Goal: Task Accomplishment & Management: Use online tool/utility

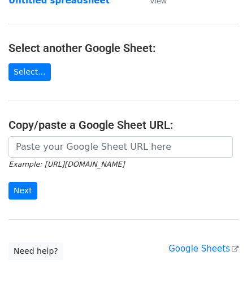
scroll to position [113, 0]
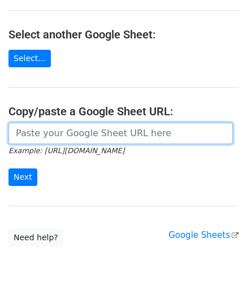
click at [49, 132] on input "url" at bounding box center [120, 133] width 224 height 21
paste input "https://docs.google.com/spreadsheets/d/167pLYgV6tHIyIPegNzvZf_SKmGI2C2Ck0f5W9CJ…"
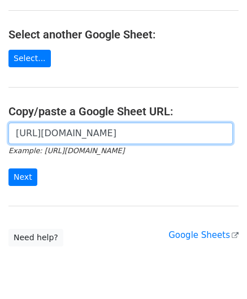
scroll to position [0, 237]
type input "https://docs.google.com/spreadsheets/d/167pLYgV6tHIyIPegNzvZf_SKmGI2C2Ck0f5W9CJ…"
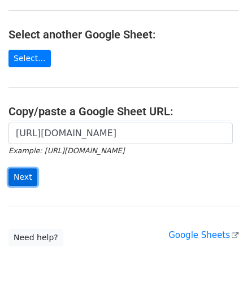
click at [24, 175] on input "Next" at bounding box center [22, 177] width 29 height 18
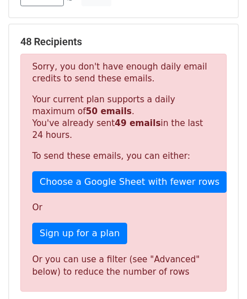
scroll to position [358, 0]
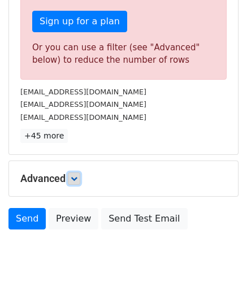
click at [77, 176] on icon at bounding box center [74, 178] width 7 height 7
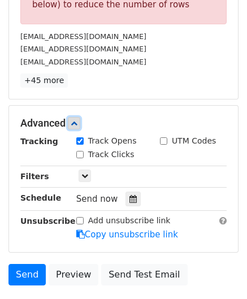
scroll to position [415, 0]
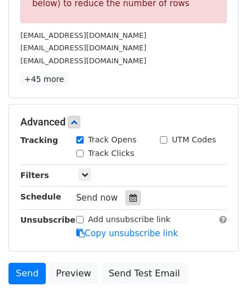
click at [131, 197] on div at bounding box center [133, 198] width 15 height 15
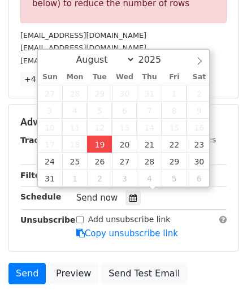
type input "[DATE] 12:00"
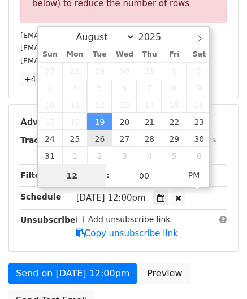
type input "3"
drag, startPoint x: 78, startPoint y: 176, endPoint x: 31, endPoint y: 183, distance: 47.5
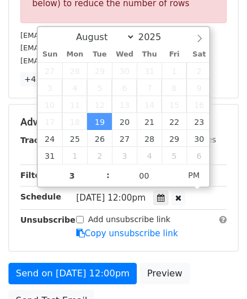
type input "[DATE] 15:00"
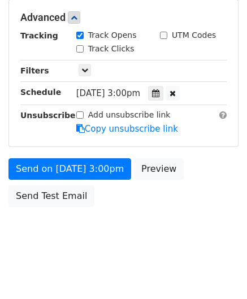
scroll to position [455, 0]
